Goal: Information Seeking & Learning: Stay updated

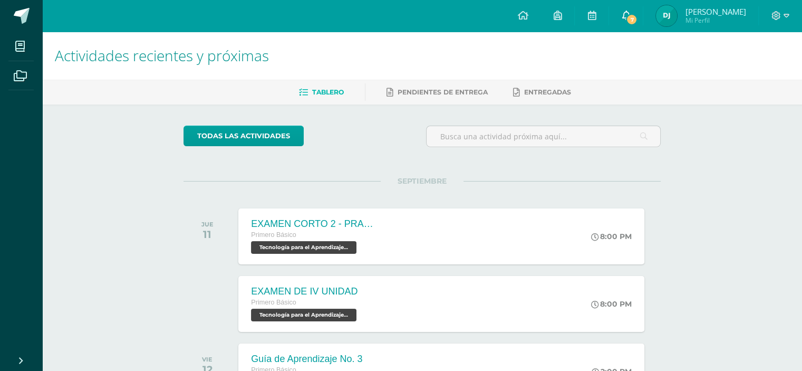
click at [630, 16] on icon at bounding box center [625, 15] width 8 height 9
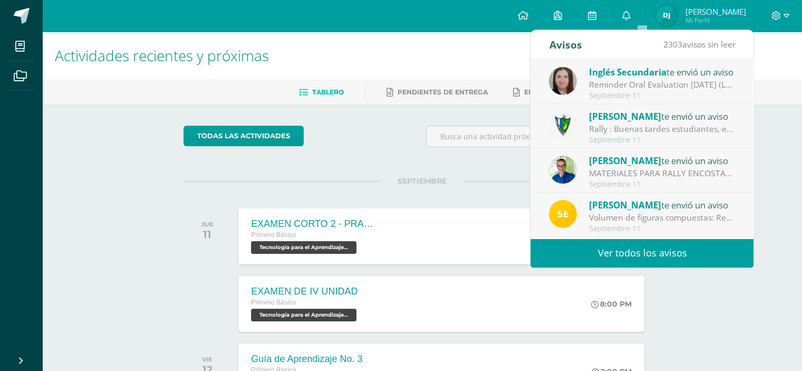
click at [620, 123] on div "Rally : Buenas tardes estudiantes, es un gusto saludarlos. Por este medio se in…" at bounding box center [662, 129] width 147 height 12
drag, startPoint x: 620, startPoint y: 123, endPoint x: 611, endPoint y: 130, distance: 11.2
click at [620, 123] on div "Rally : Buenas tardes estudiantes, es un gusto saludarlos. Por este medio se in…" at bounding box center [662, 129] width 147 height 12
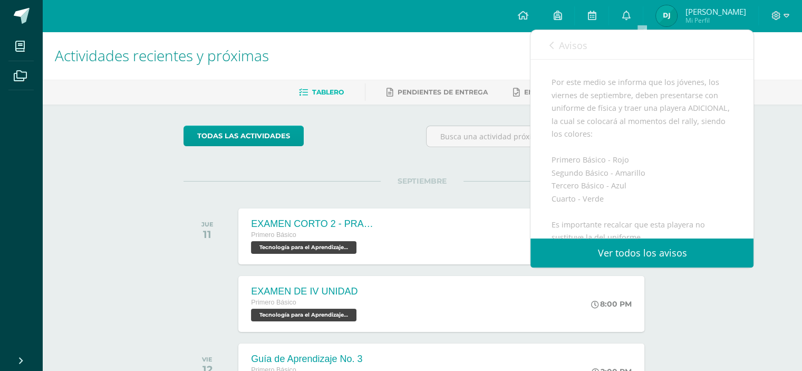
scroll to position [105, 0]
click at [557, 44] on link "Avisos" at bounding box center [568, 45] width 38 height 30
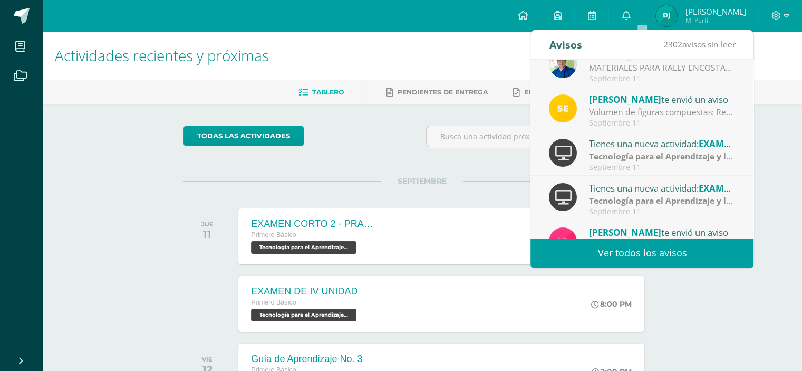
click at [657, 87] on div "[PERSON_NAME] te envió un aviso Volumen de figuras compuestas: Realiza los sigu…" at bounding box center [641, 109] width 223 height 44
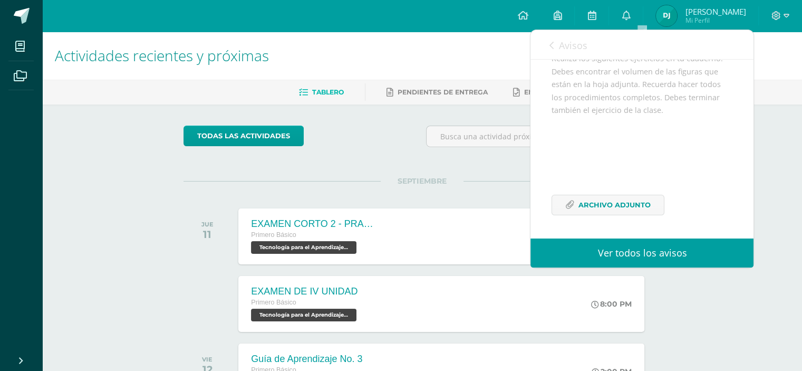
click at [558, 37] on link "Avisos" at bounding box center [568, 45] width 38 height 30
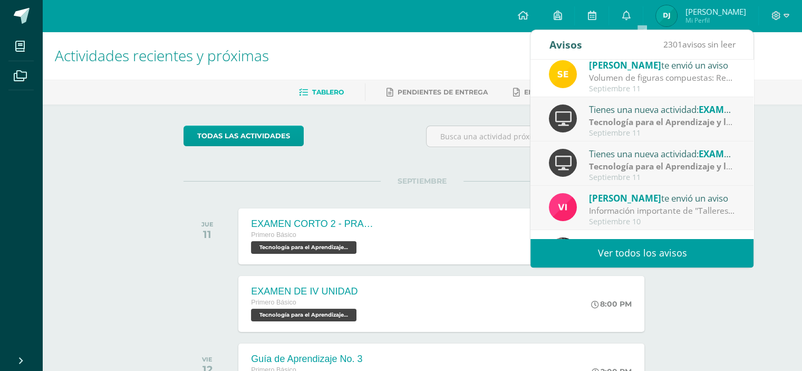
scroll to position [158, 0]
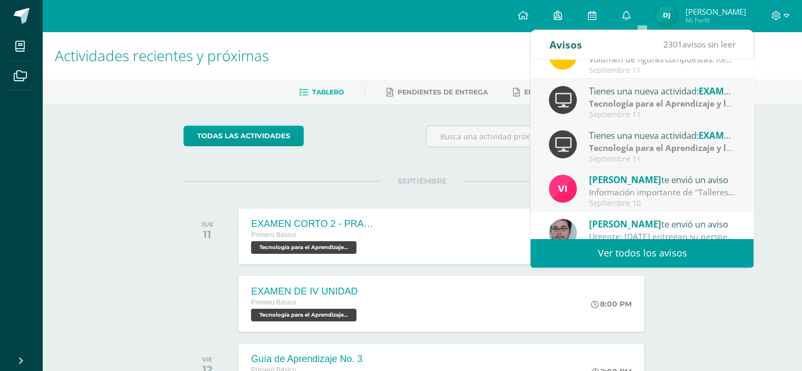
click at [618, 105] on strong "Tecnología para el Aprendizaje y la Comunicación (Informática)" at bounding box center [717, 104] width 257 height 12
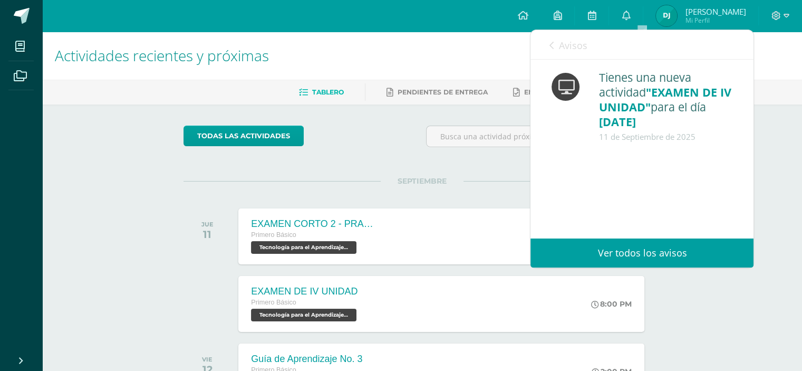
click at [546, 35] on div "Avisos 2300 avisos sin leer Avisos" at bounding box center [641, 45] width 223 height 30
click at [556, 42] on link "Avisos" at bounding box center [568, 45] width 38 height 30
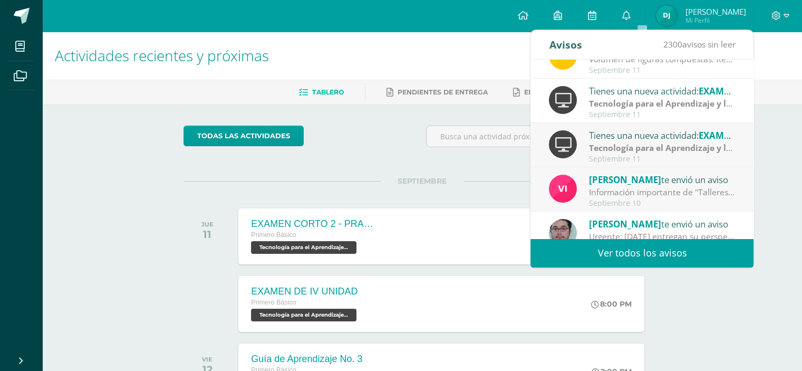
click at [629, 188] on div "Información importante de "Talleres".: Buenas tardes estimados estudiantes. Qui…" at bounding box center [662, 192] width 147 height 12
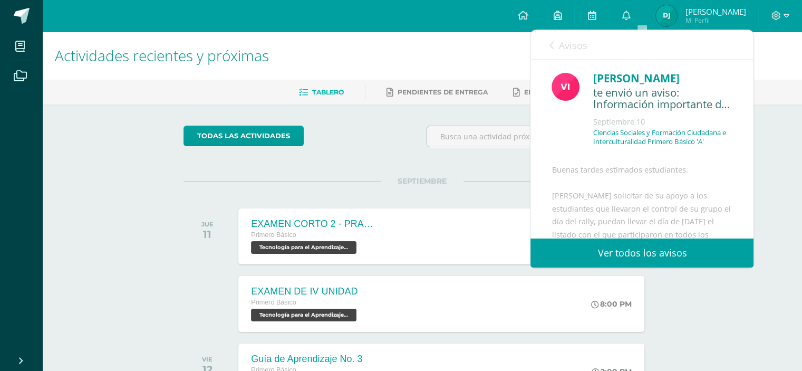
click at [557, 41] on link "Avisos" at bounding box center [568, 45] width 38 height 30
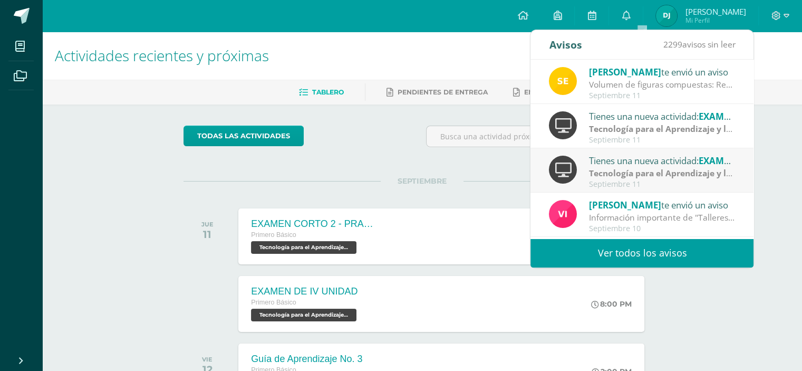
scroll to position [17, 0]
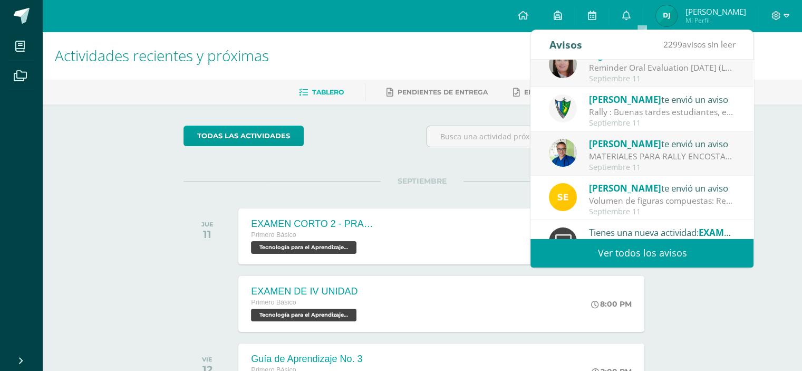
click at [620, 189] on div "[PERSON_NAME] te envió un aviso" at bounding box center [662, 188] width 147 height 14
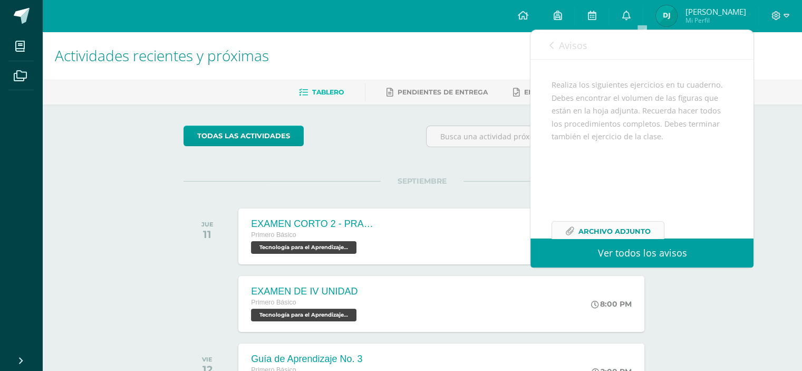
scroll to position [128, 0]
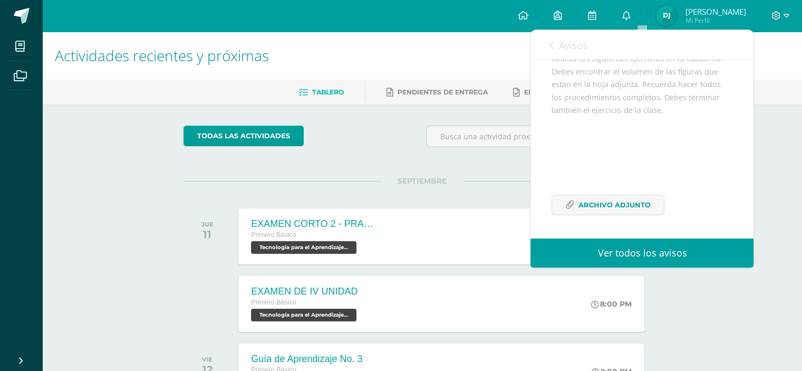
click at [602, 193] on div "Realiza los siguientes ejercicios en tu cuaderno. Debes encontrar el volumen de…" at bounding box center [641, 140] width 181 height 176
click at [608, 198] on span "Archivo Adjunto" at bounding box center [614, 205] width 72 height 20
